Goal: Transaction & Acquisition: Download file/media

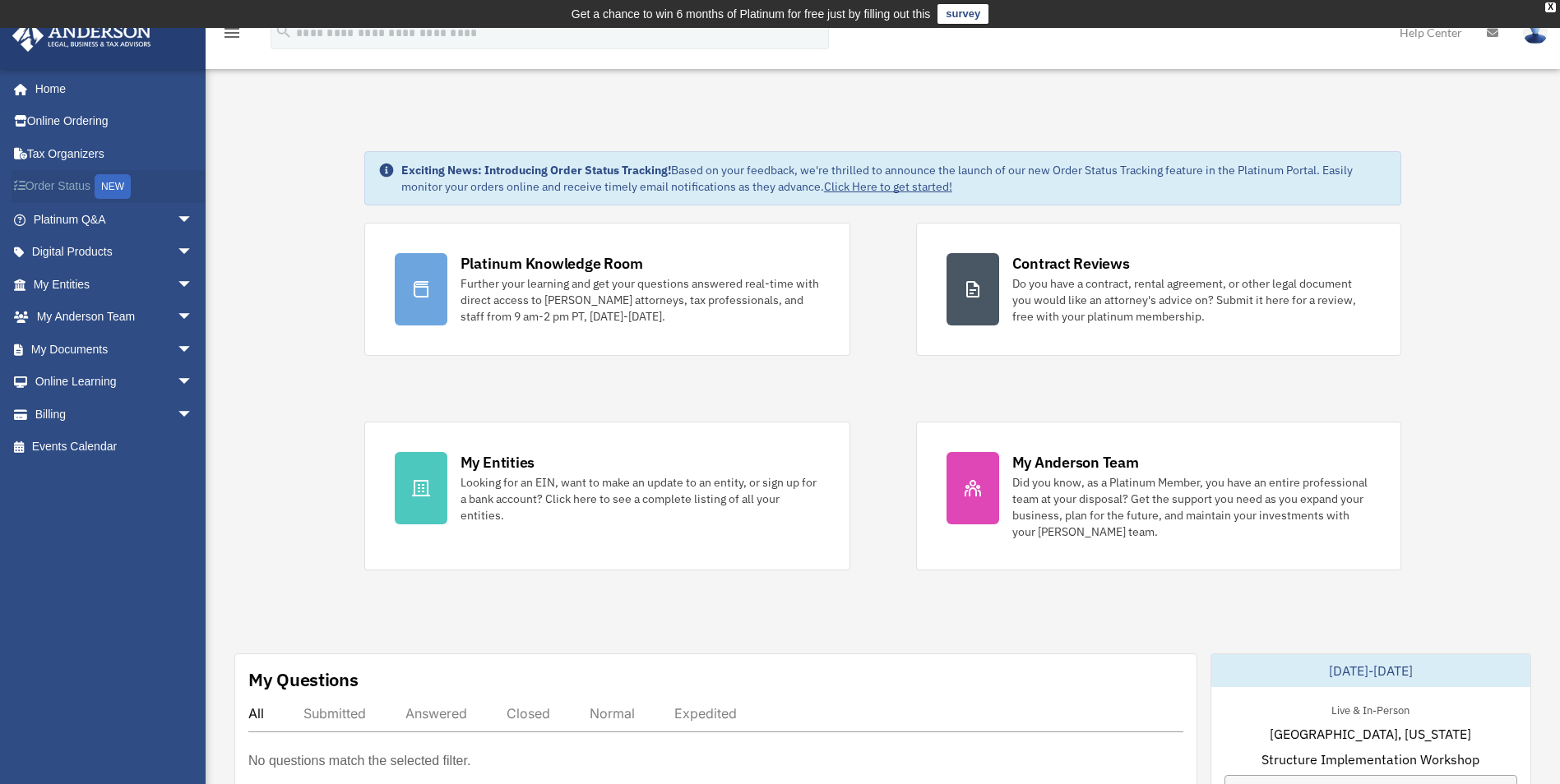
click at [65, 182] on link "Order Status NEW" at bounding box center [115, 187] width 207 height 34
click at [72, 153] on link "Tax Organizers" at bounding box center [115, 153] width 207 height 33
click at [58, 288] on link "My Entities arrow_drop_down" at bounding box center [115, 284] width 207 height 33
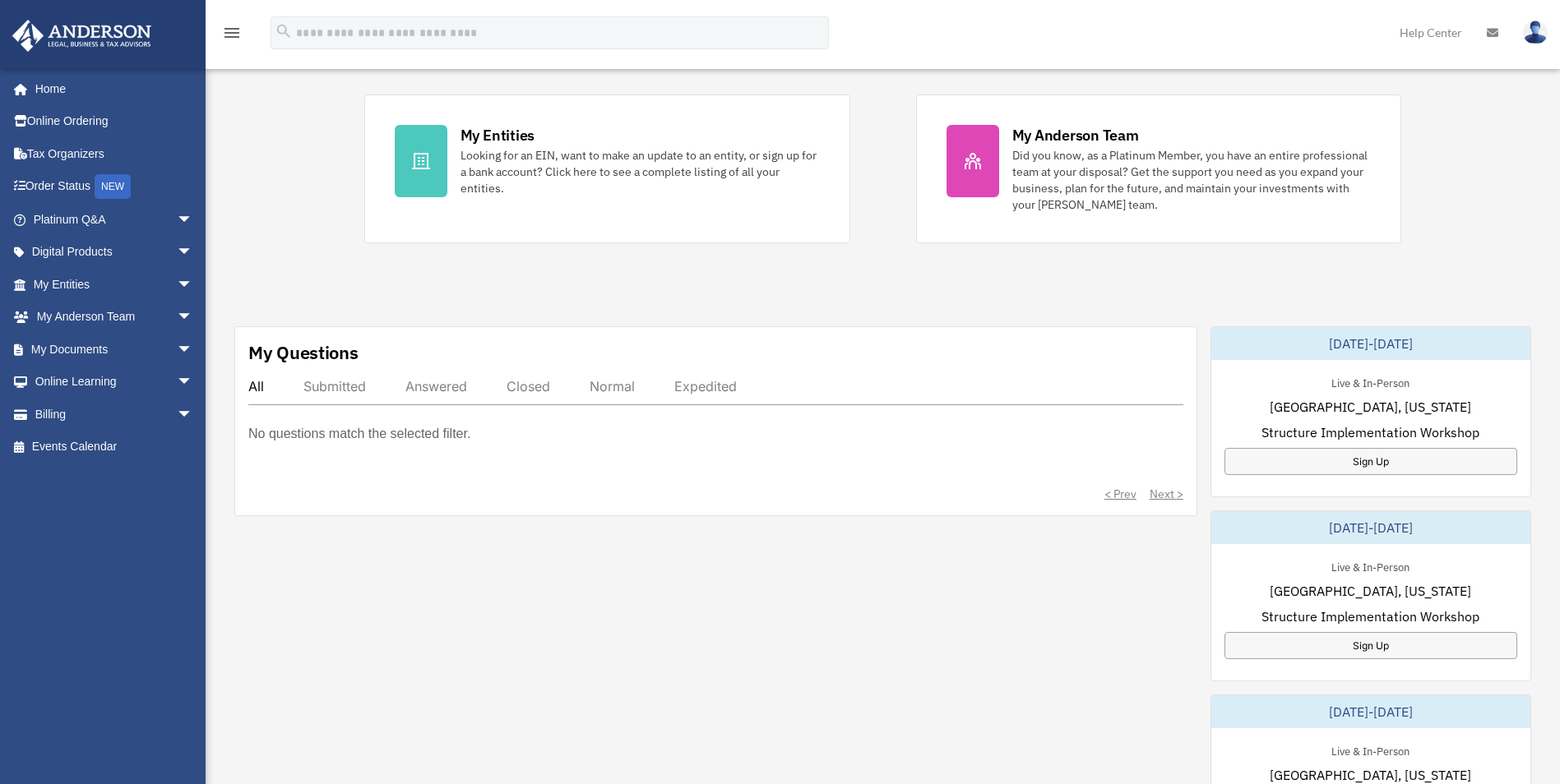
scroll to position [329, 0]
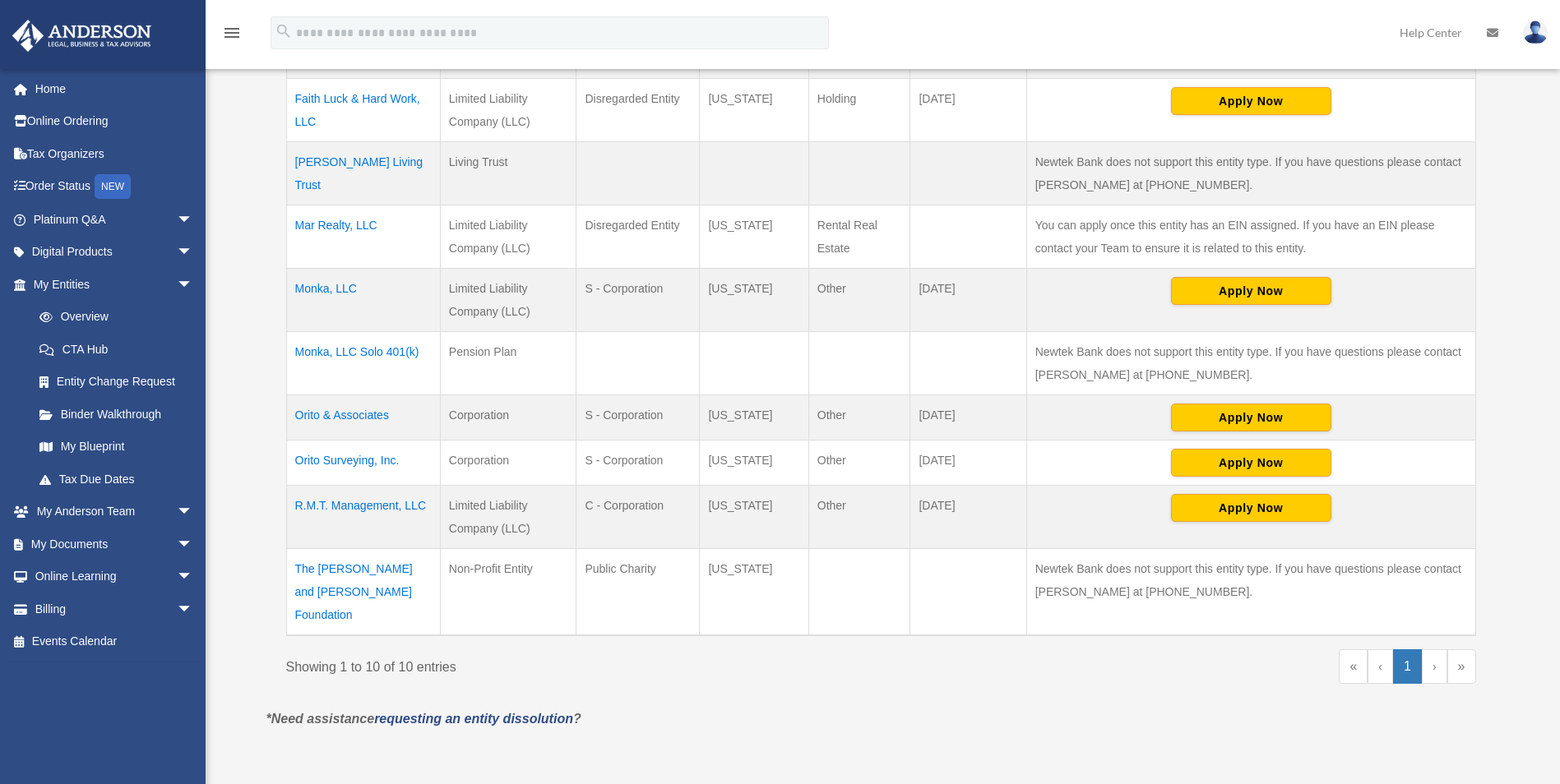
scroll to position [493, 0]
click at [101, 545] on link "My Documents arrow_drop_down" at bounding box center [115, 544] width 207 height 33
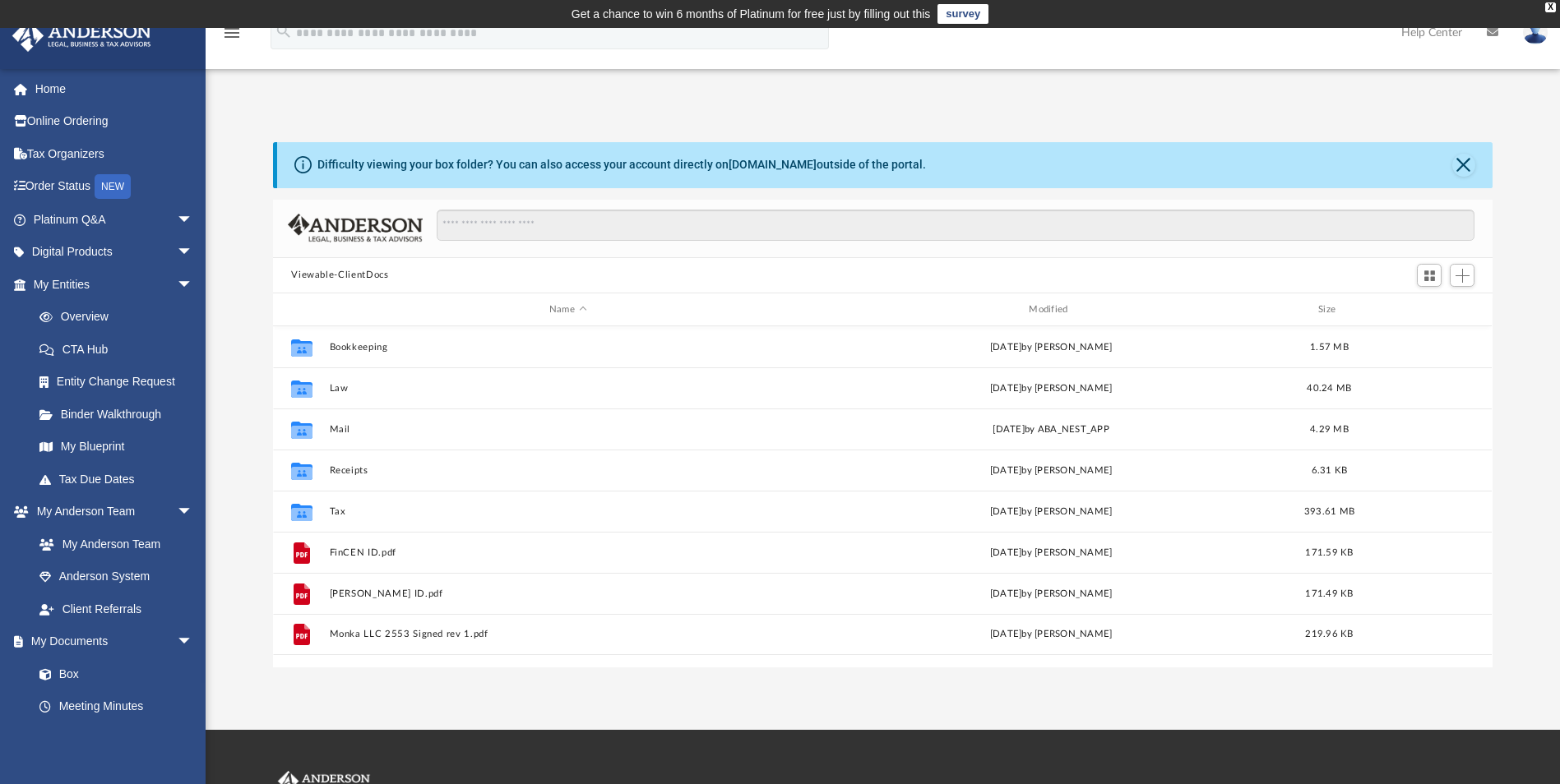
scroll to position [362, 1207]
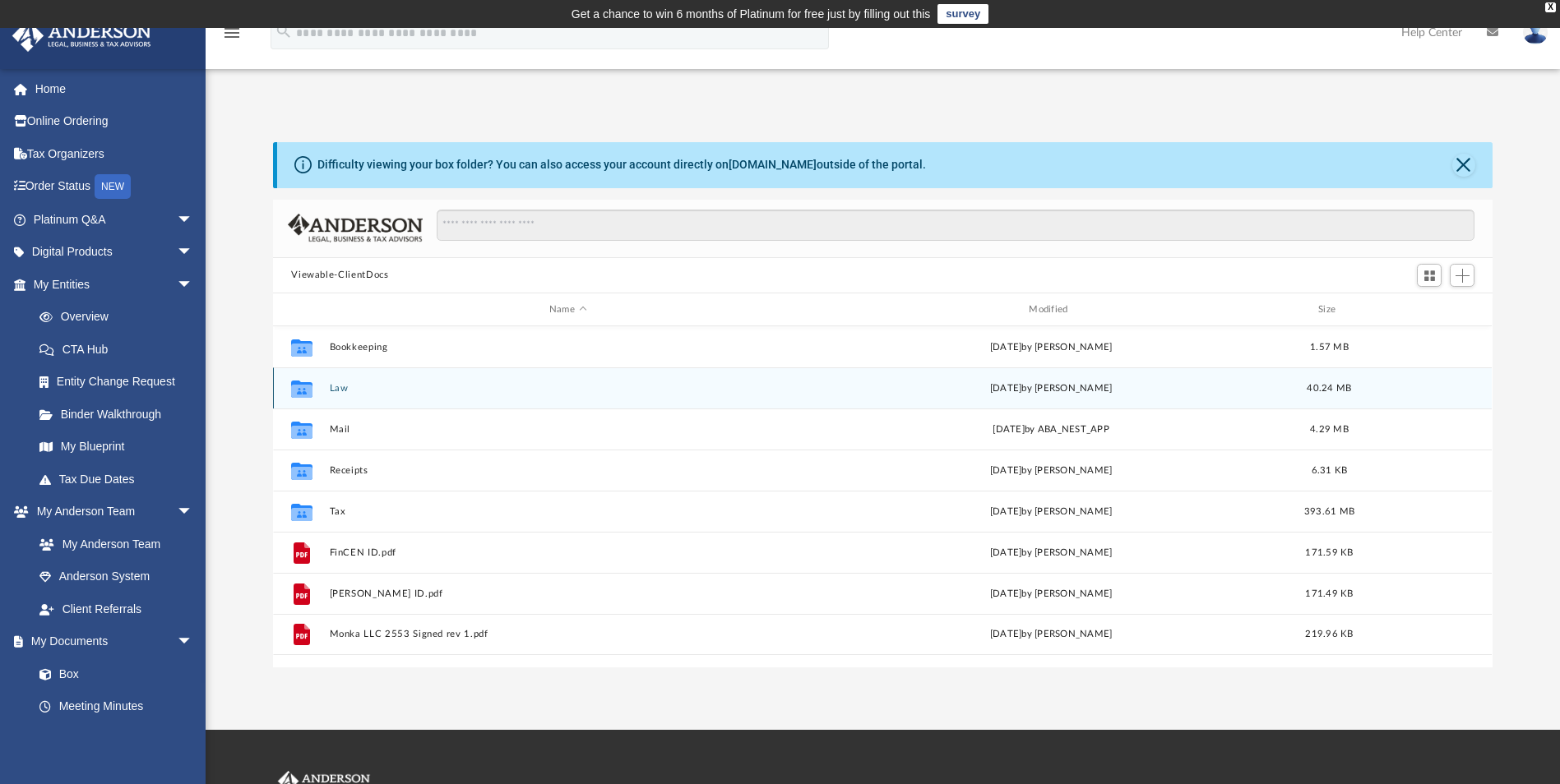
click at [335, 392] on button "Law" at bounding box center [568, 388] width 476 height 11
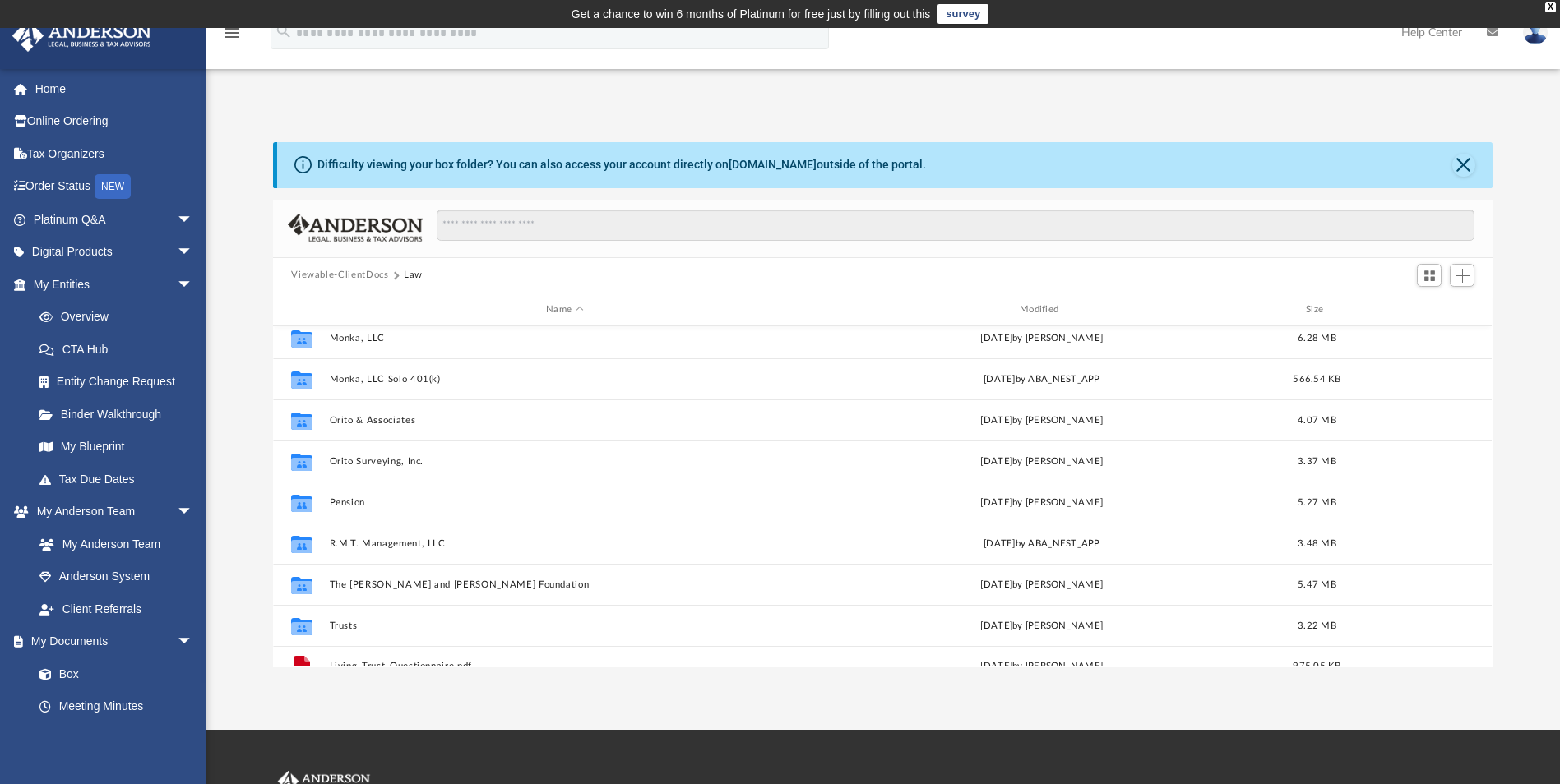
scroll to position [153, 0]
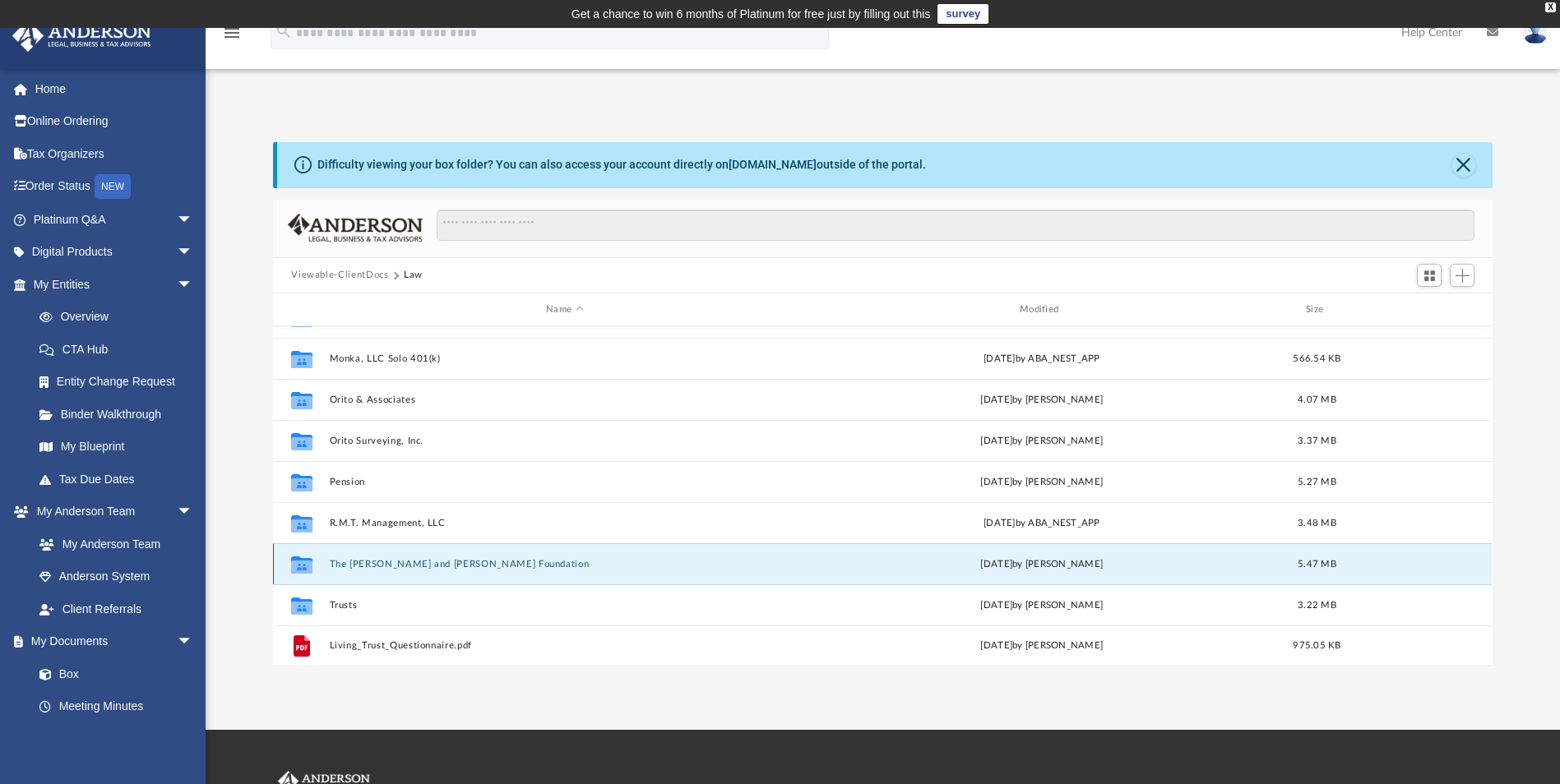
click at [426, 560] on button "The [PERSON_NAME] and [PERSON_NAME] Foundation" at bounding box center [565, 563] width 470 height 11
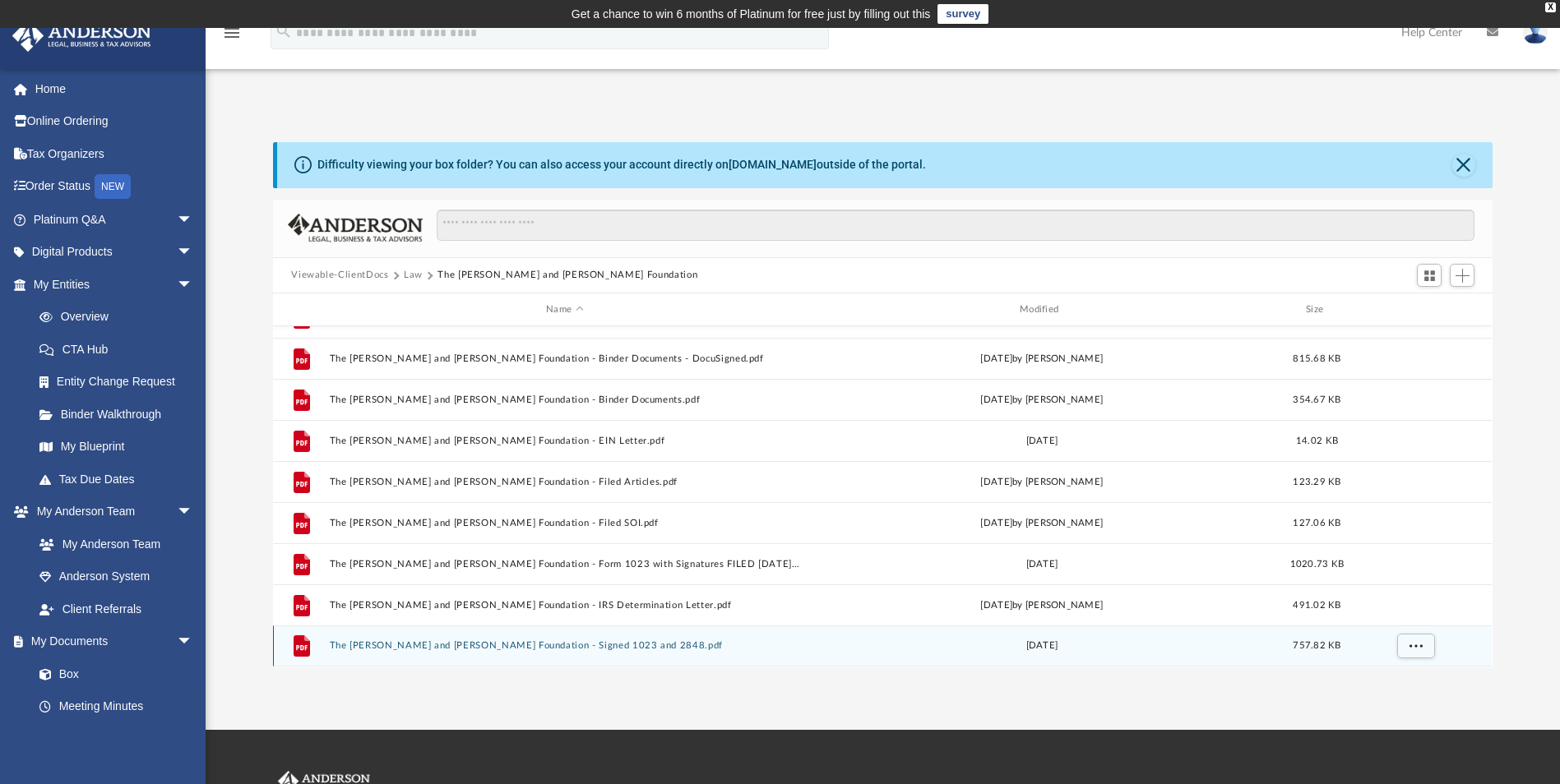
scroll to position [0, 0]
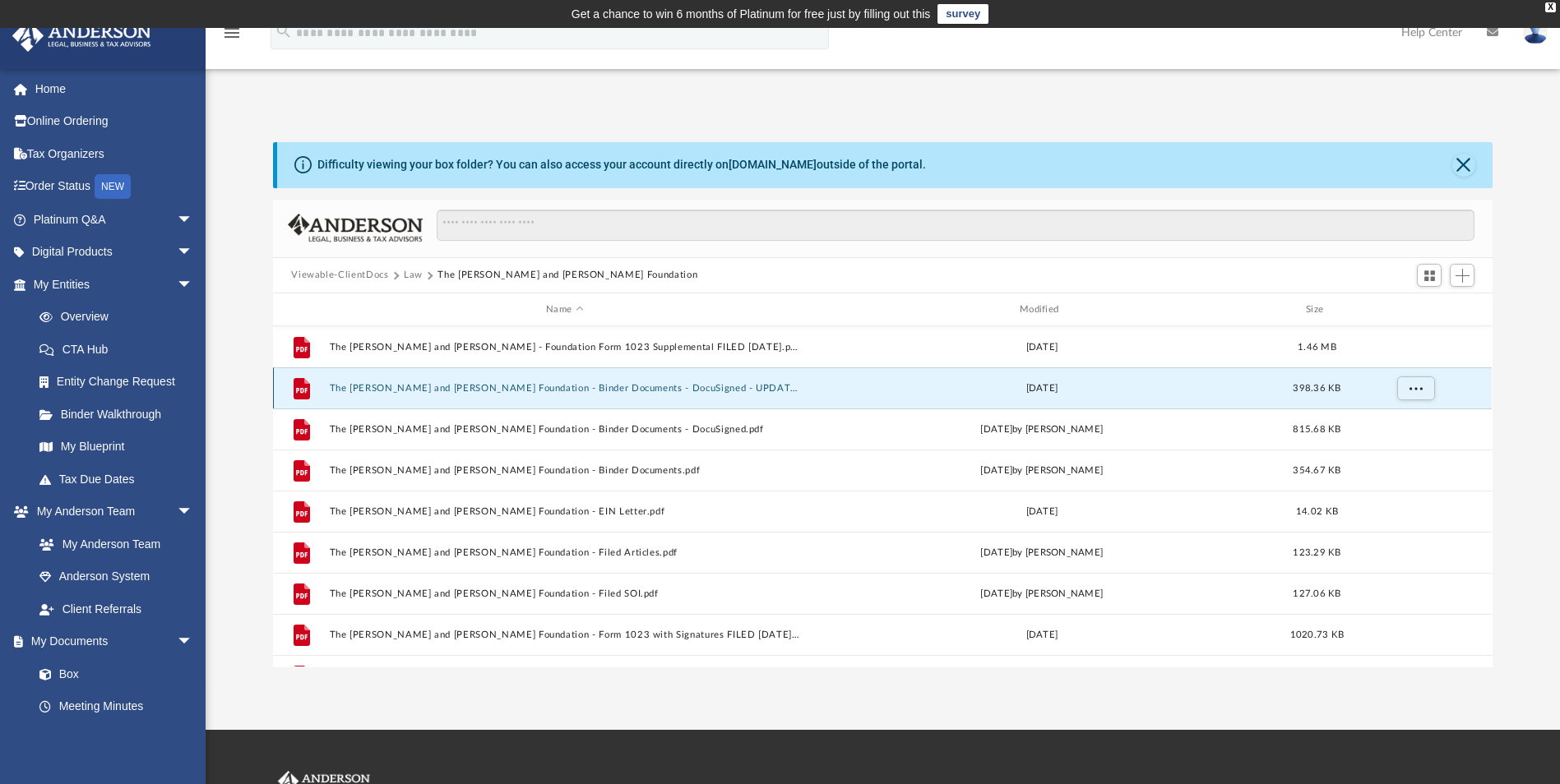
click at [672, 388] on button "The [PERSON_NAME] and [PERSON_NAME] Foundation - Binder Documents - DocuSigned …" at bounding box center [565, 388] width 470 height 11
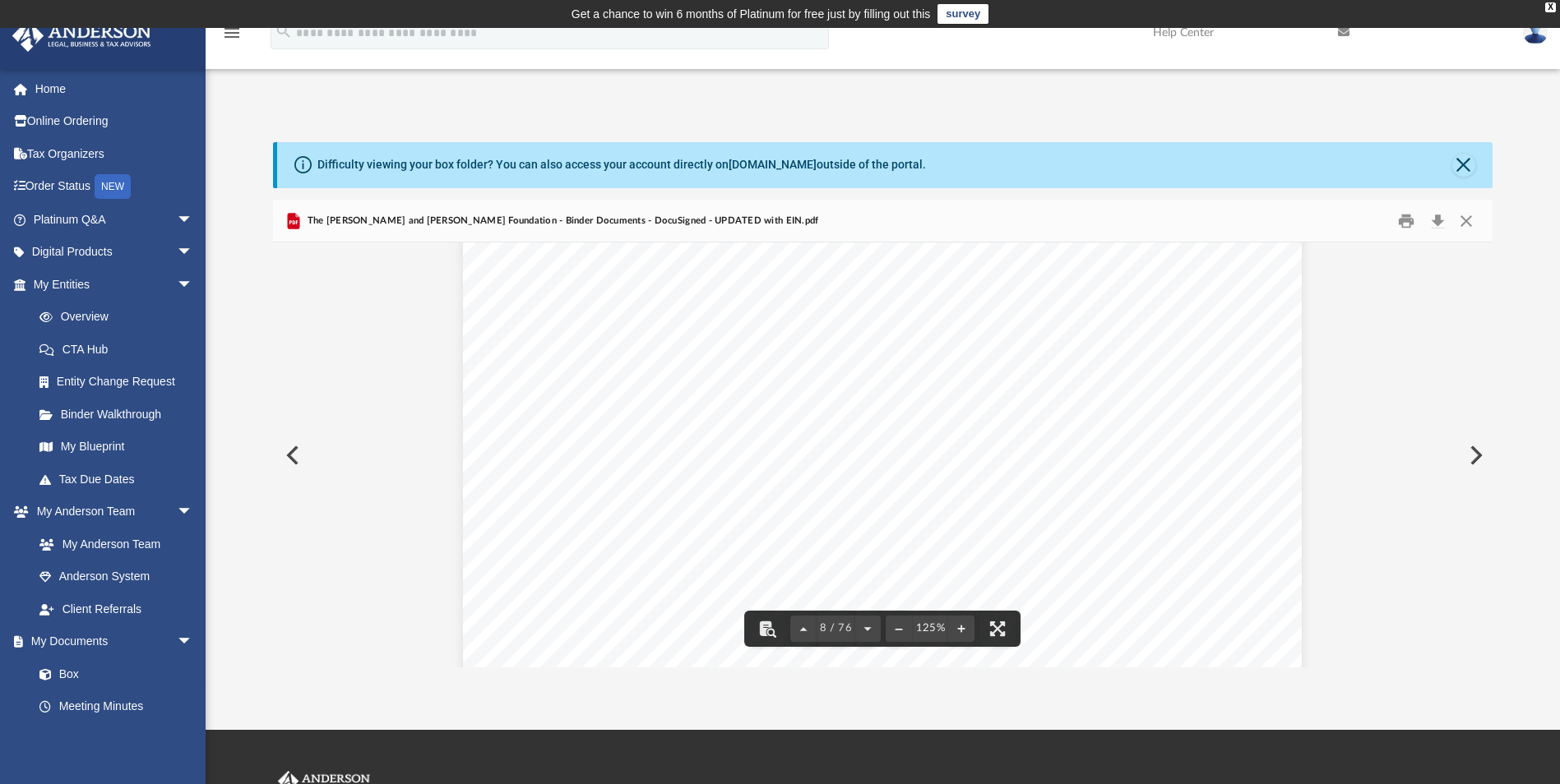
scroll to position [7972, 0]
click at [1453, 164] on button "Close" at bounding box center [1464, 165] width 23 height 23
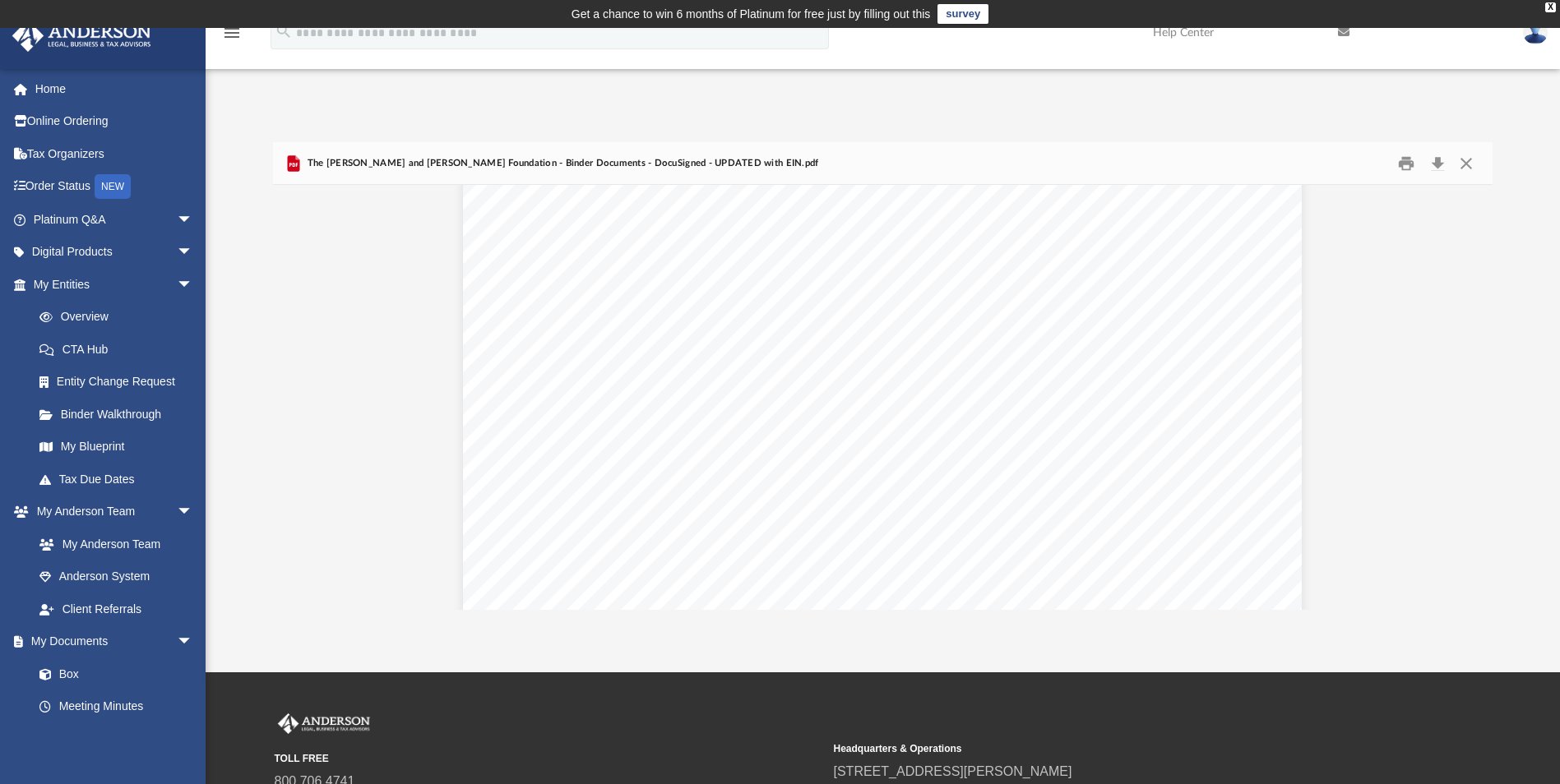
scroll to position [12493, 0]
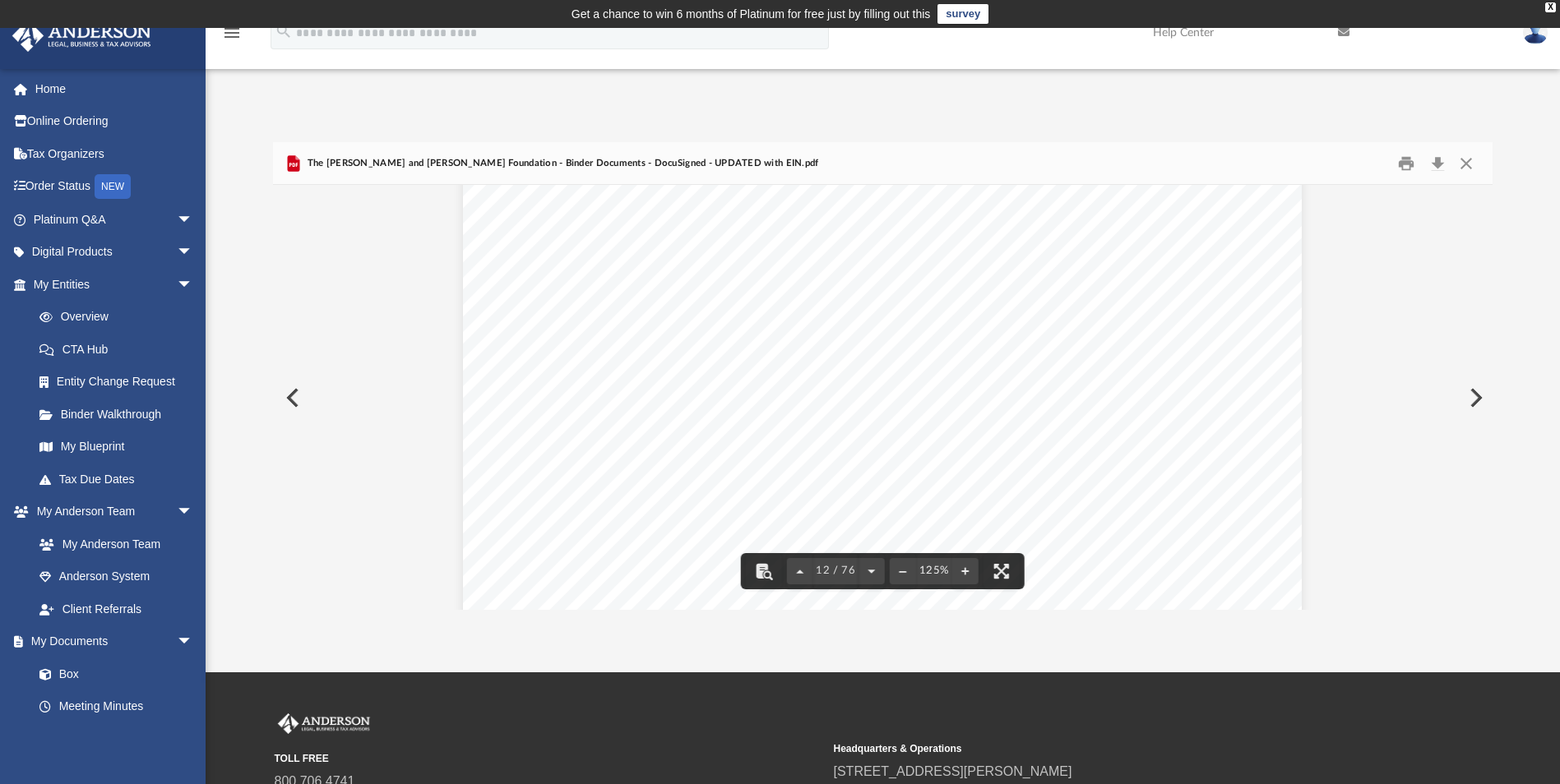
click at [295, 398] on button "Preview" at bounding box center [291, 397] width 36 height 46
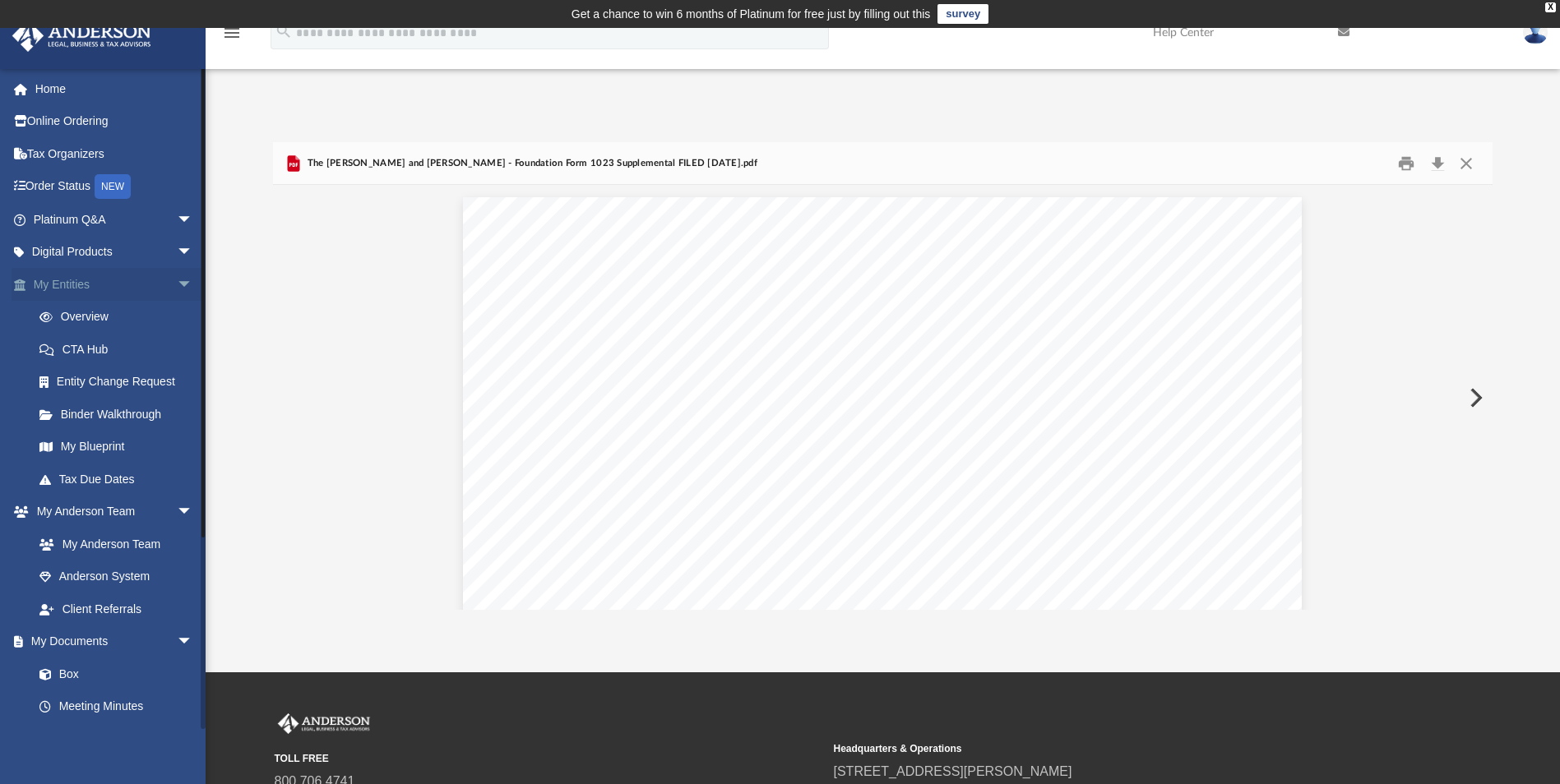
click at [72, 280] on link "My Entities arrow_drop_down" at bounding box center [115, 284] width 207 height 33
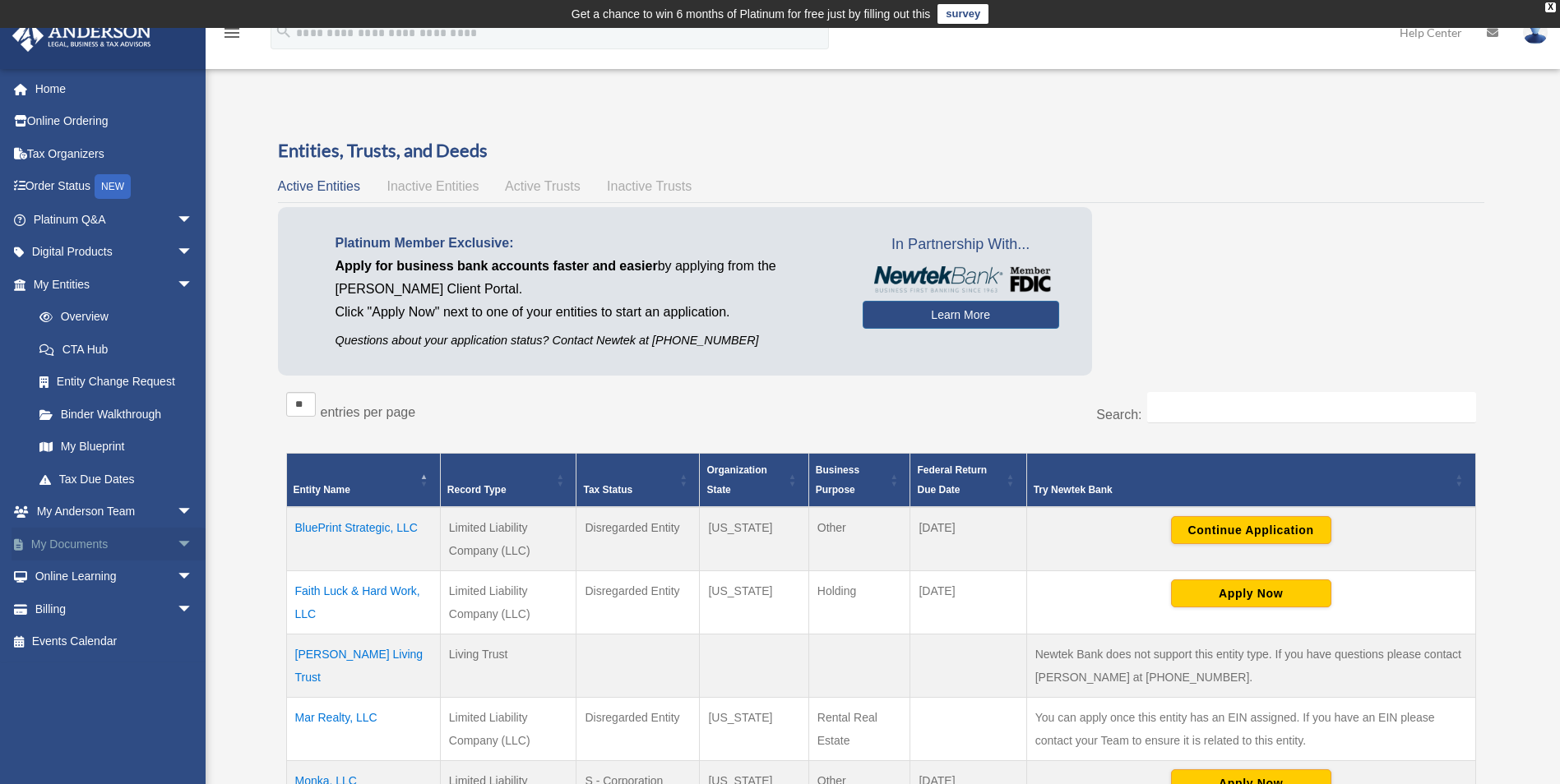
click at [90, 540] on link "My Documents arrow_drop_down" at bounding box center [115, 544] width 207 height 33
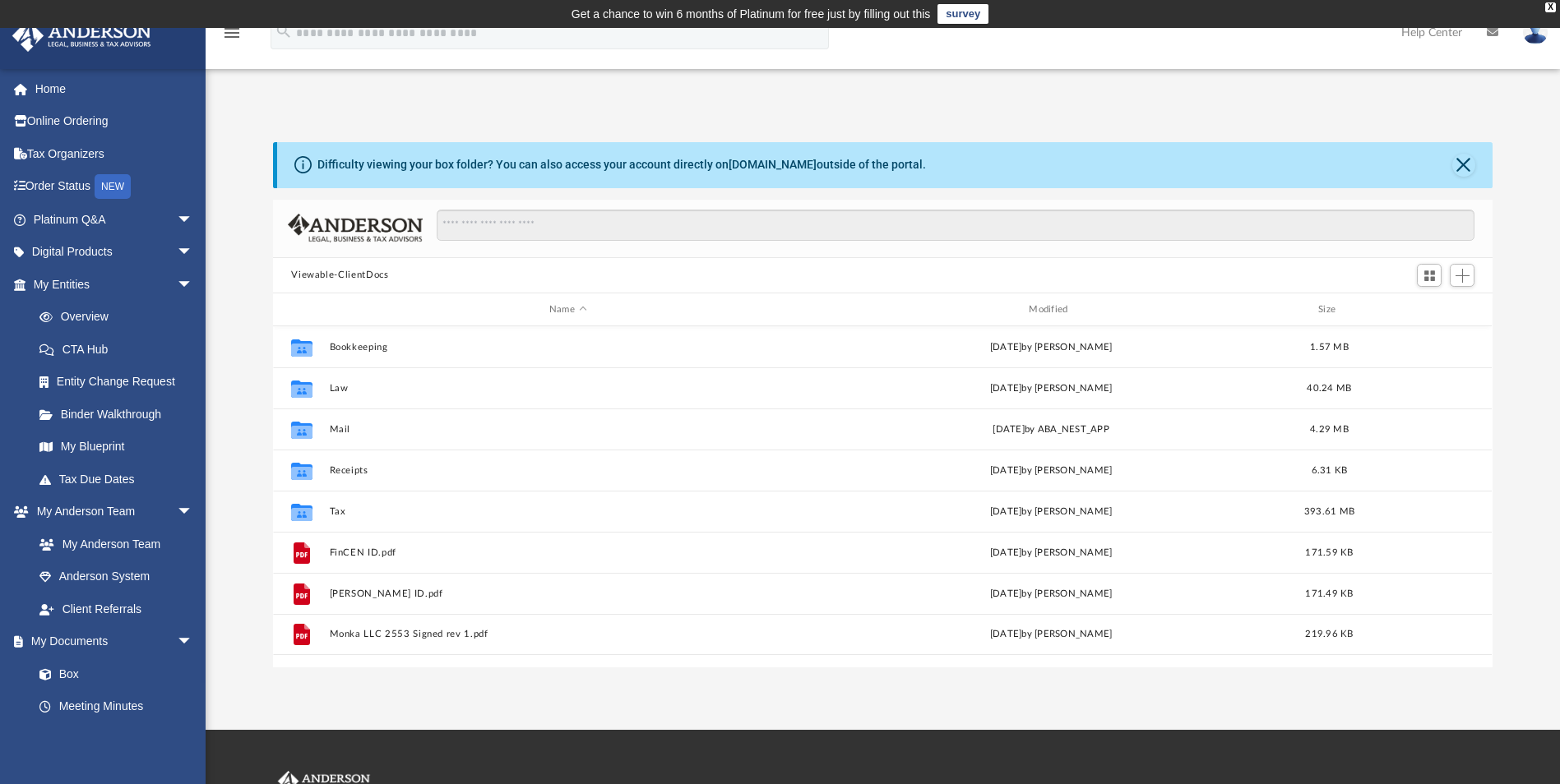
scroll to position [362, 1207]
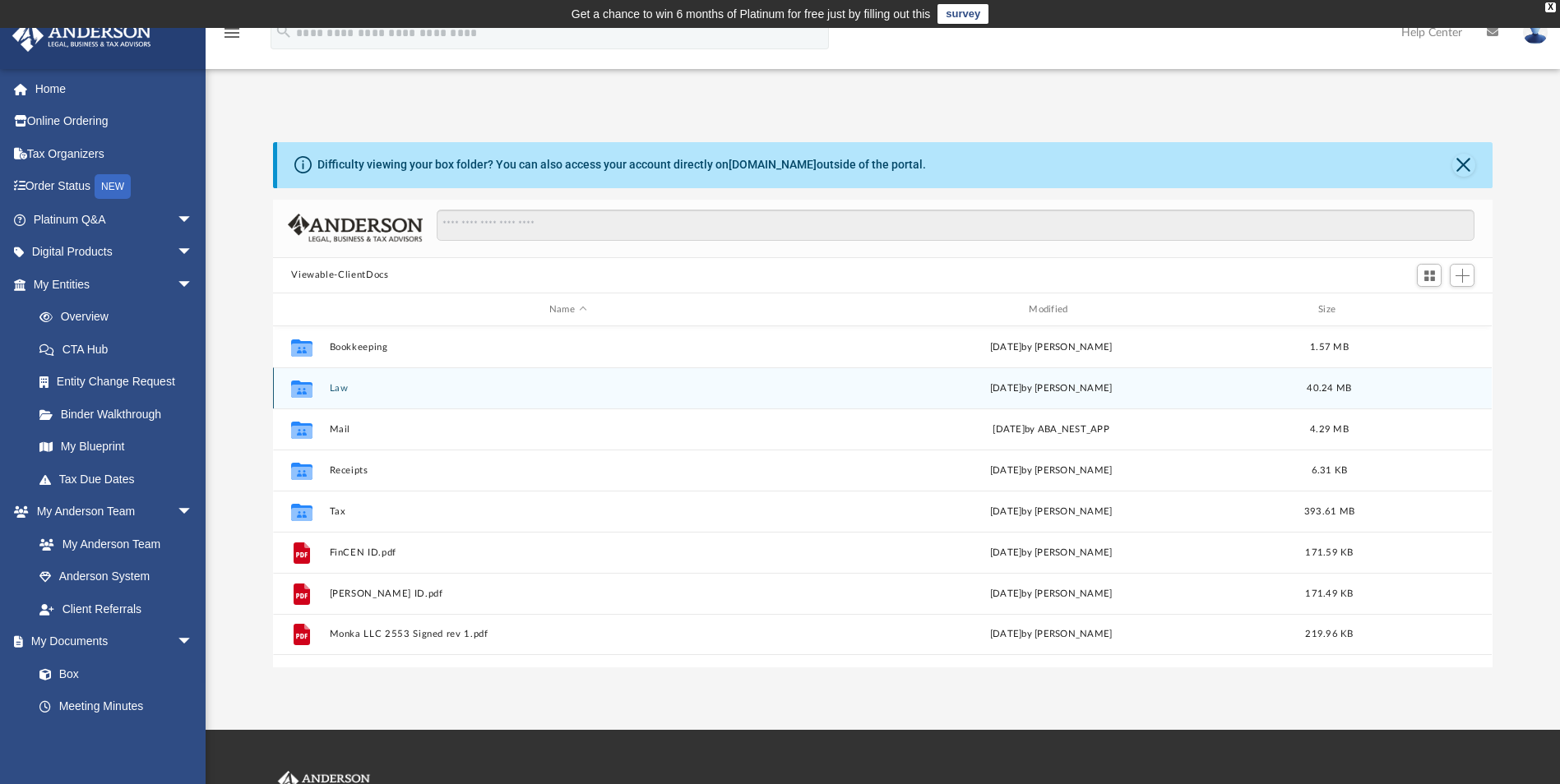
click at [335, 392] on button "Law" at bounding box center [568, 388] width 476 height 11
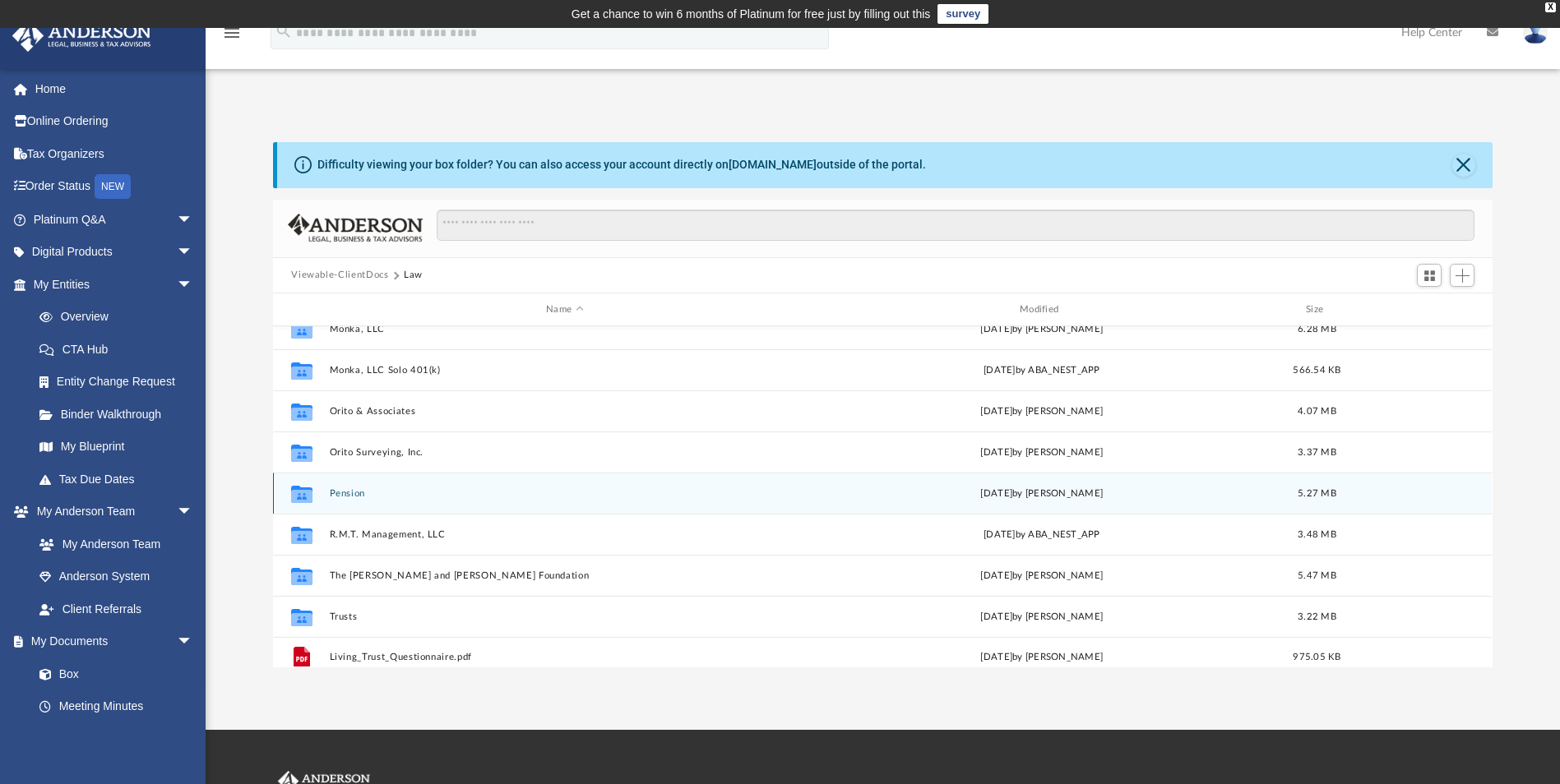
scroll to position [153, 0]
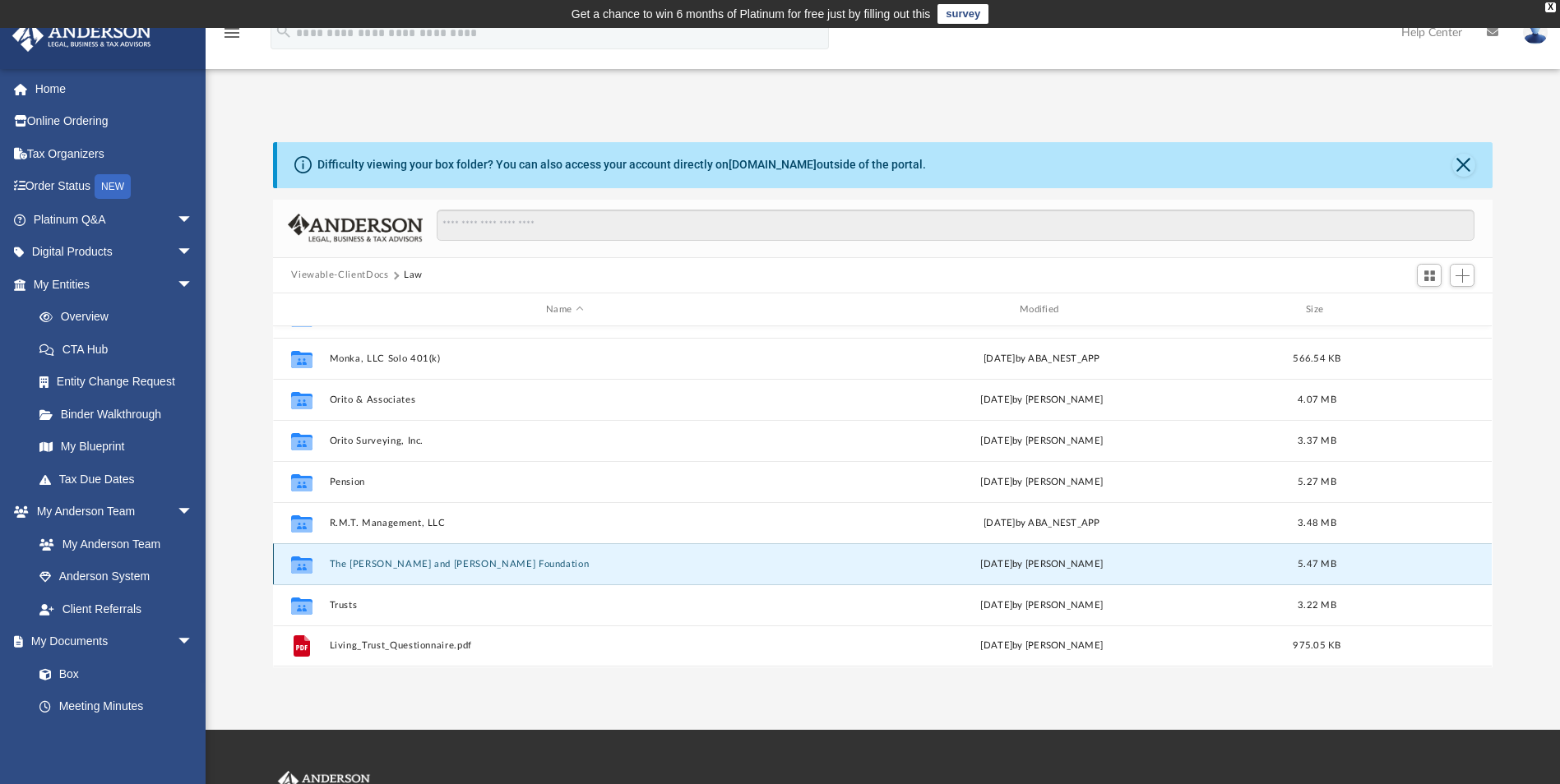
click at [444, 566] on button "The [PERSON_NAME] and [PERSON_NAME] Foundation" at bounding box center [565, 563] width 470 height 11
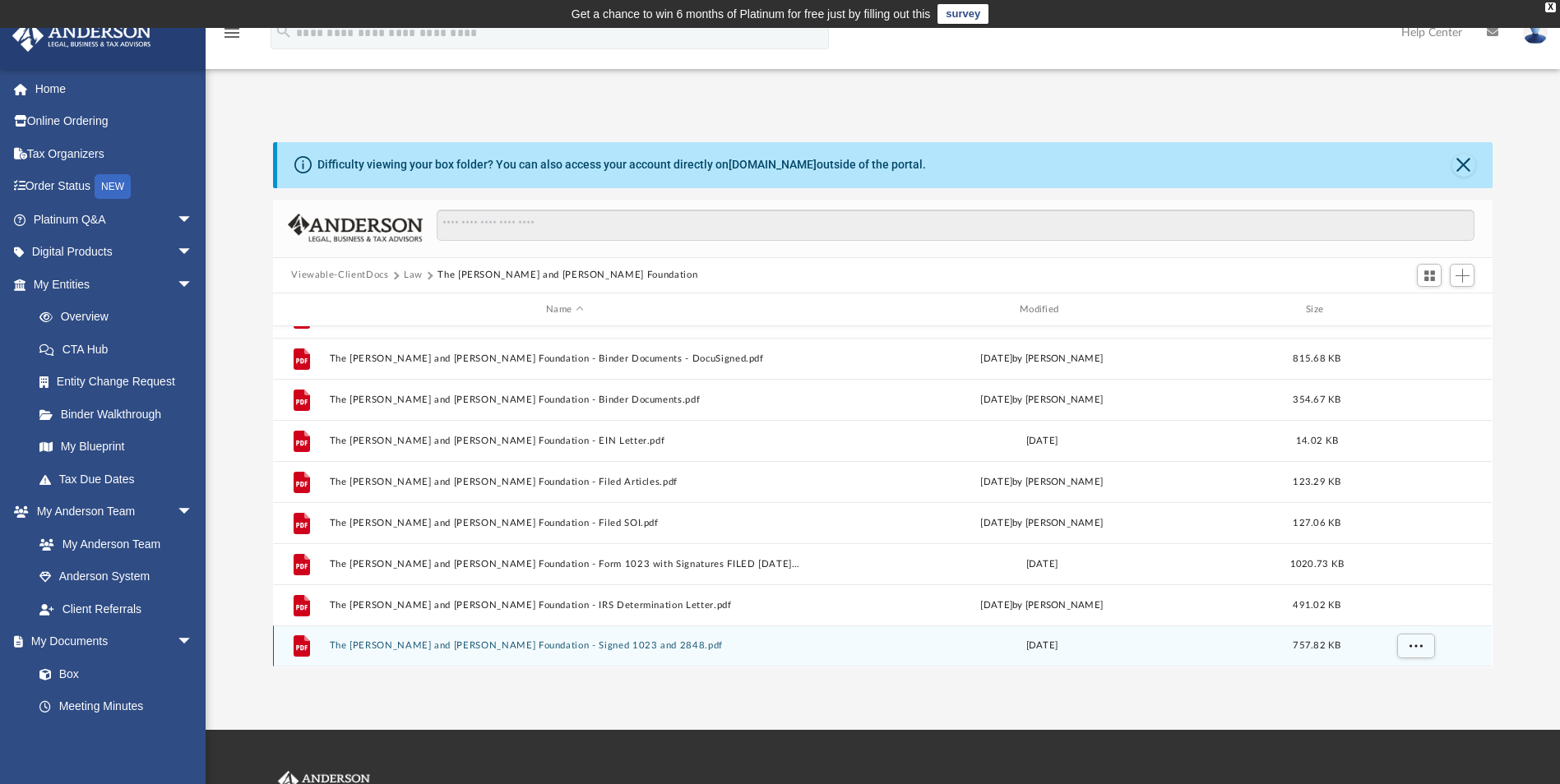
scroll to position [0, 0]
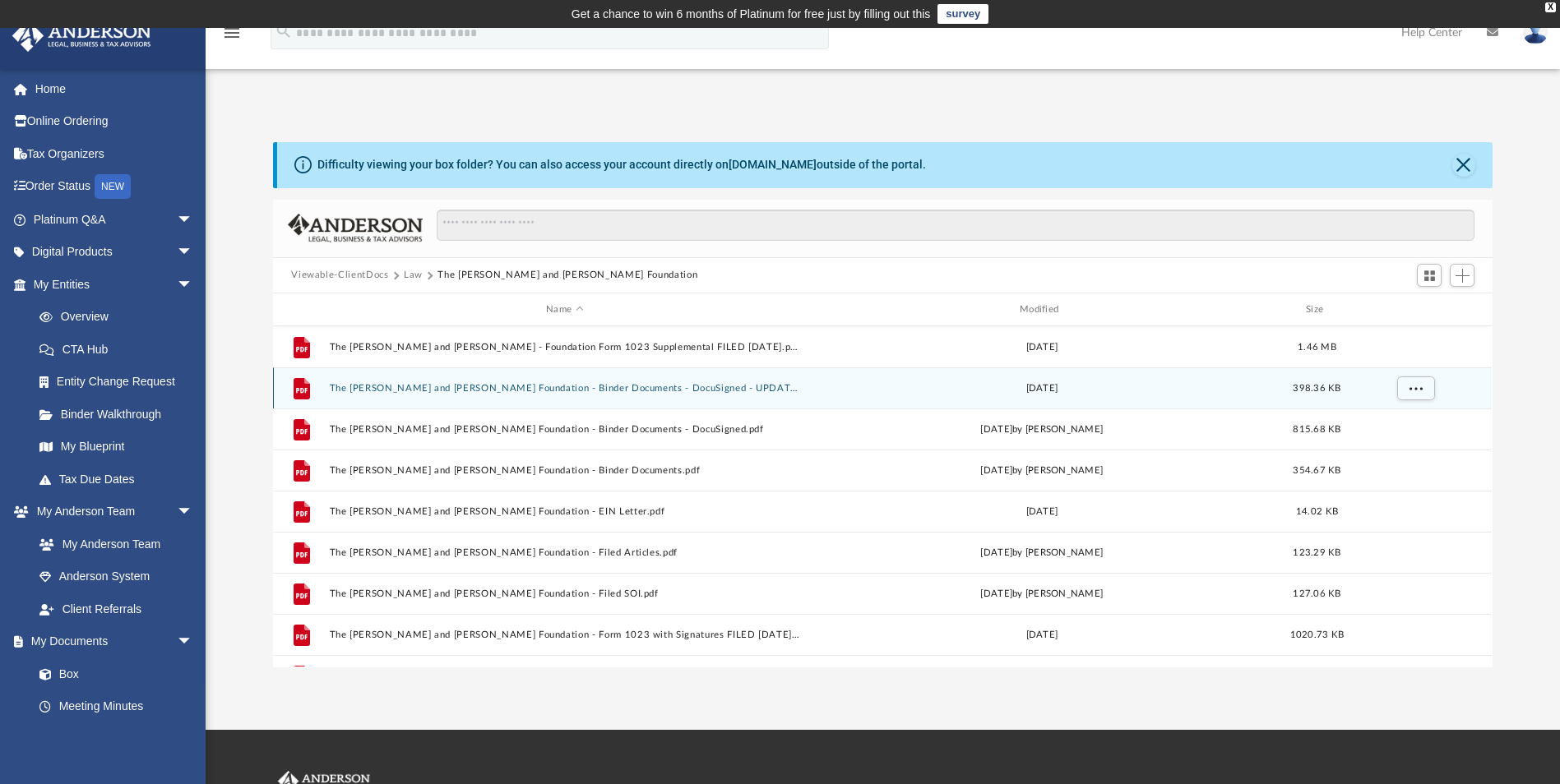
click at [532, 390] on button "The [PERSON_NAME] and [PERSON_NAME] Foundation - Binder Documents - DocuSigned …" at bounding box center [565, 388] width 470 height 11
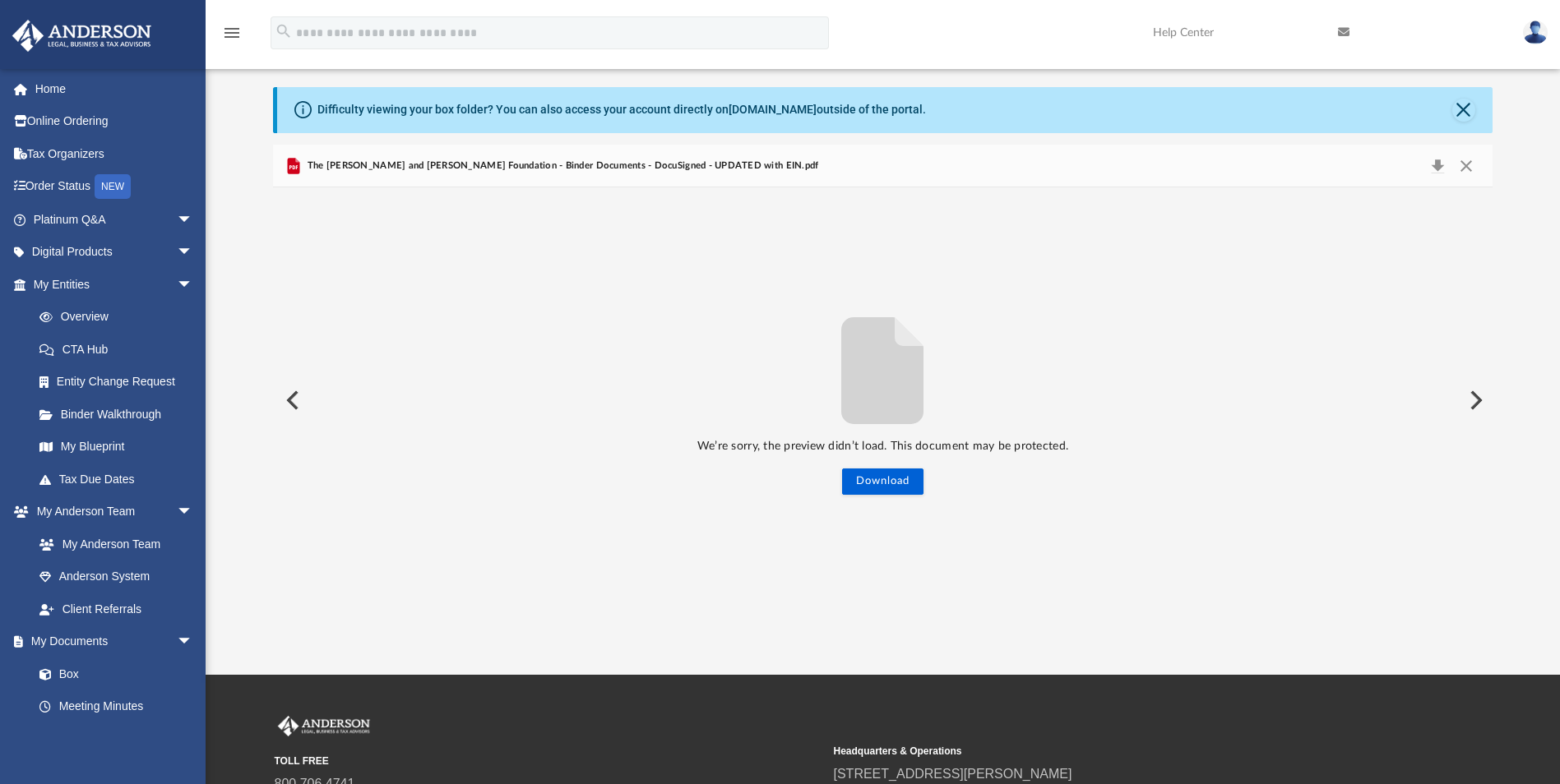
scroll to position [82, 0]
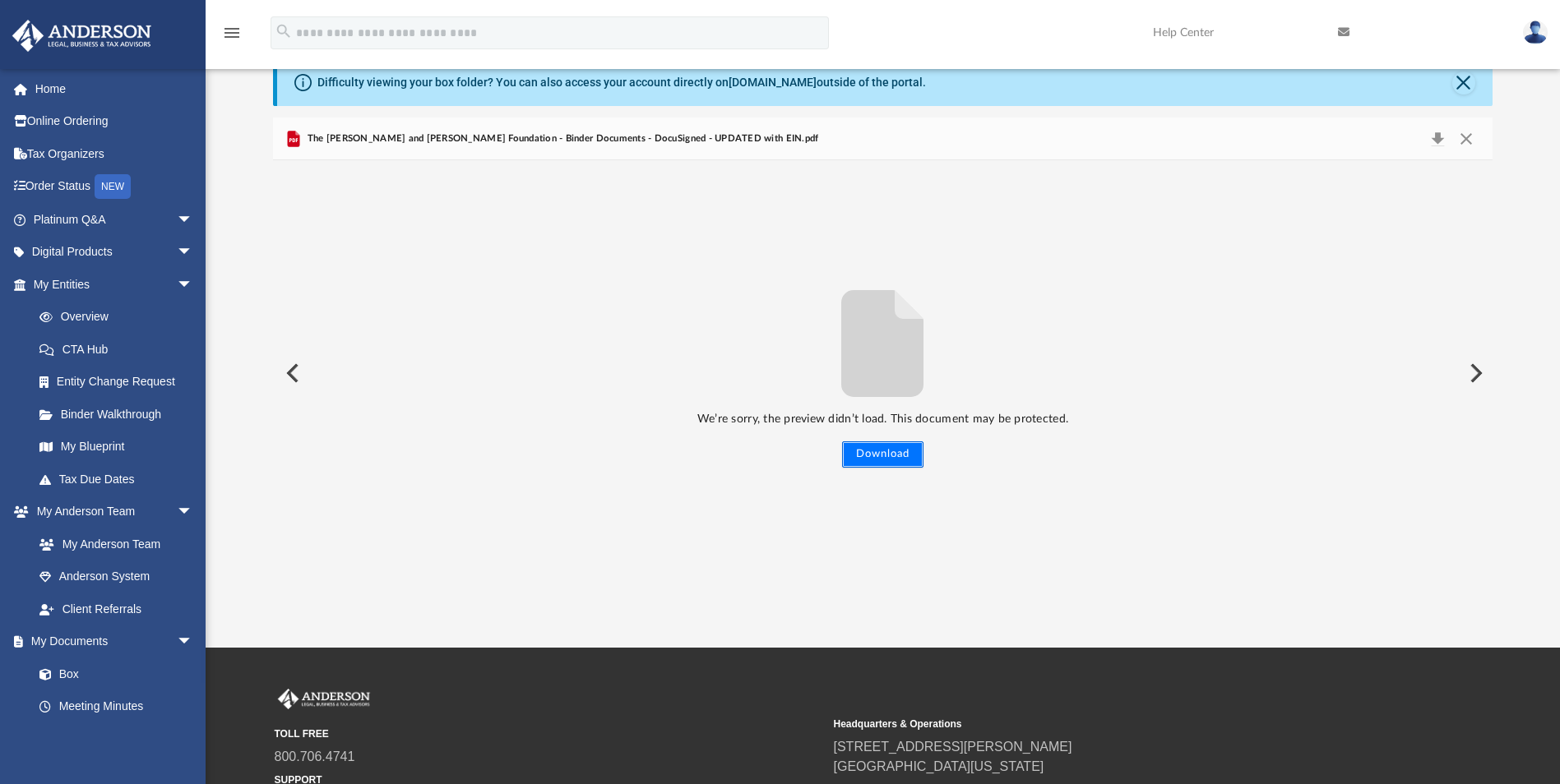
click at [868, 458] on button "Download" at bounding box center [883, 454] width 82 height 26
